Goal: Browse casually

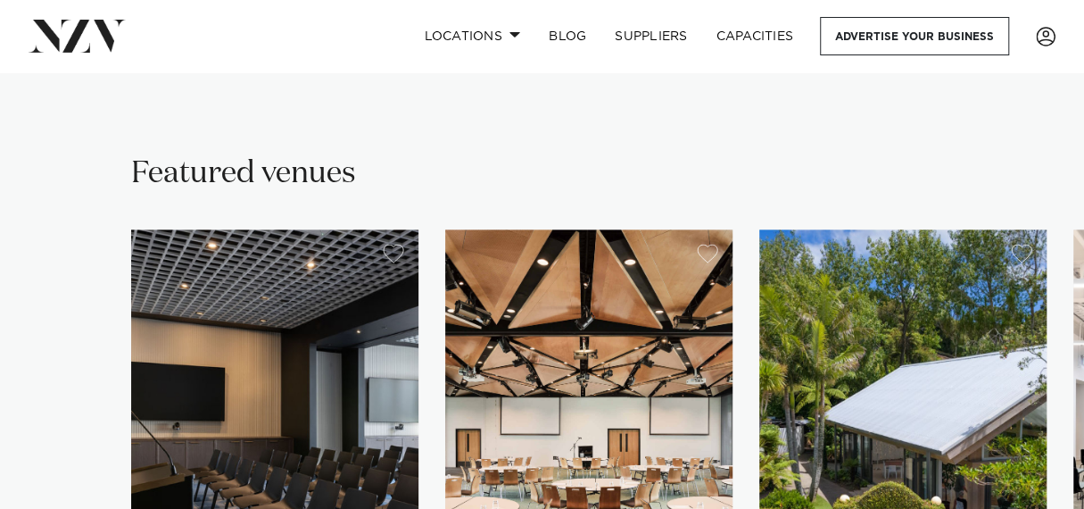
scroll to position [1160, 0]
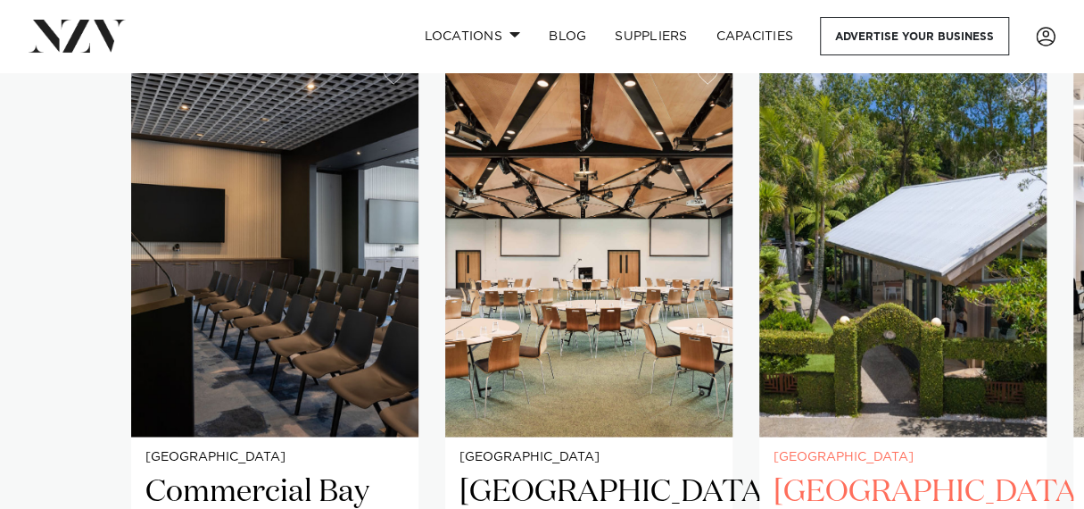
click at [959, 369] on img "3 / 23" at bounding box center [903, 244] width 287 height 386
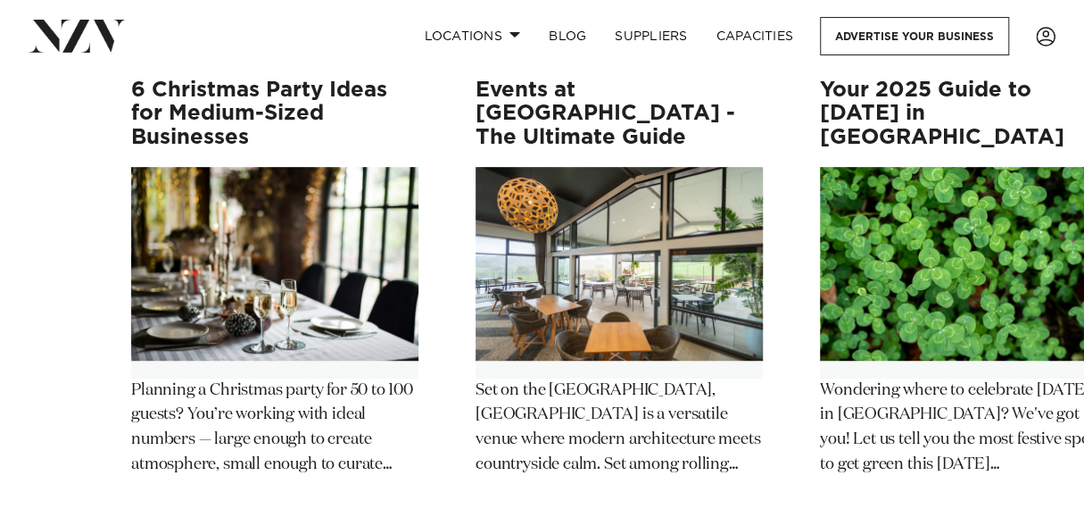
scroll to position [16600, 0]
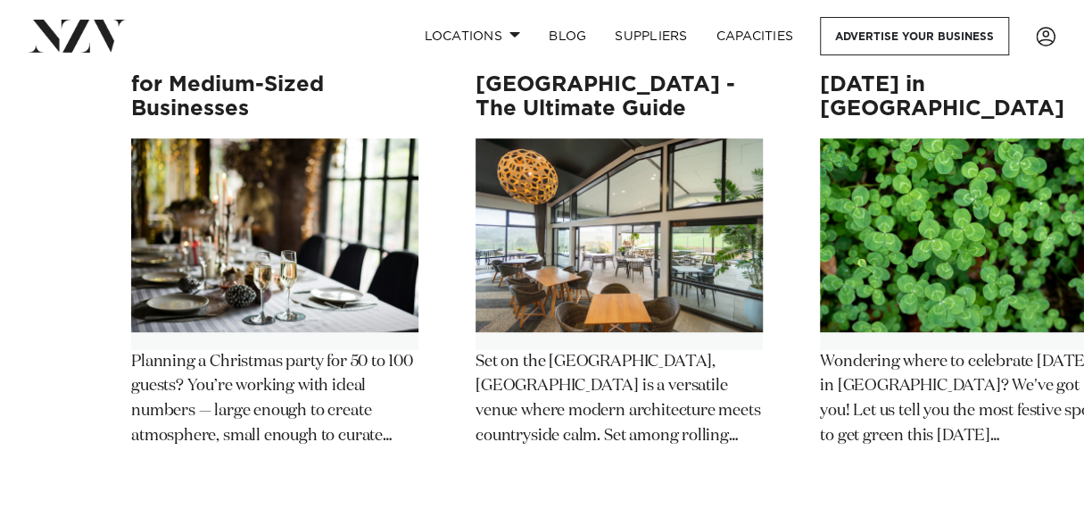
click at [618, 267] on img "2 / 12" at bounding box center [619, 234] width 287 height 193
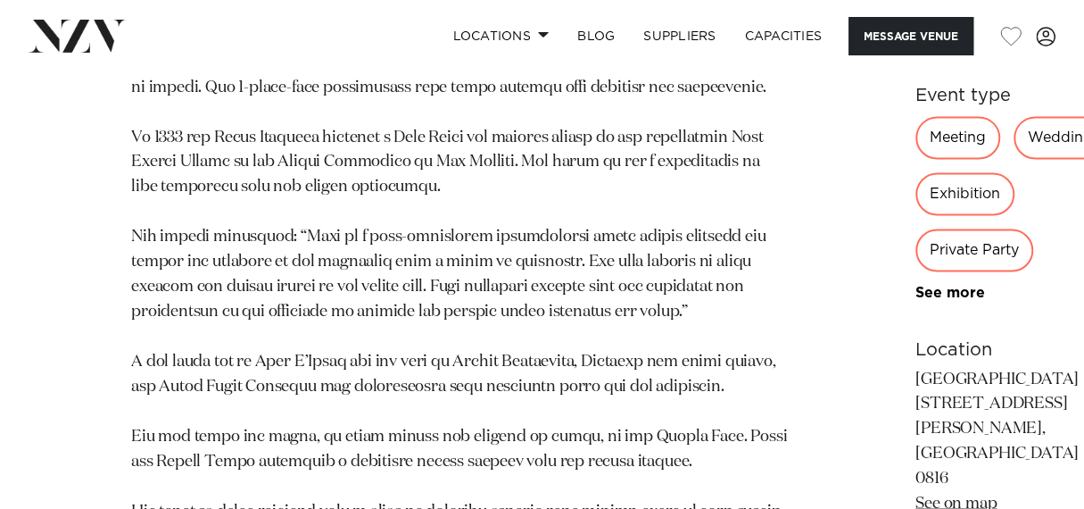
scroll to position [1696, 0]
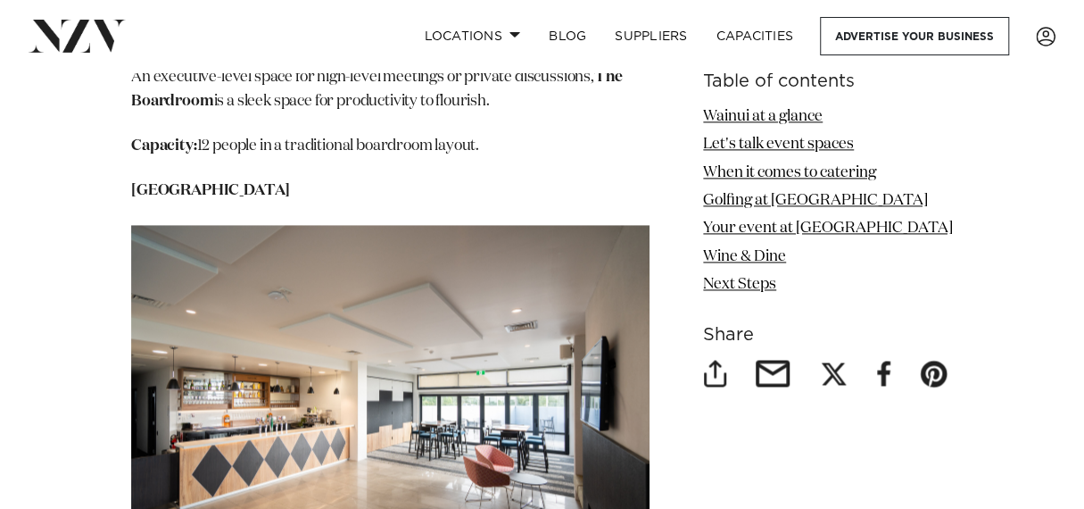
scroll to position [4373, 0]
